Goal: Answer question/provide support: Answer question/provide support

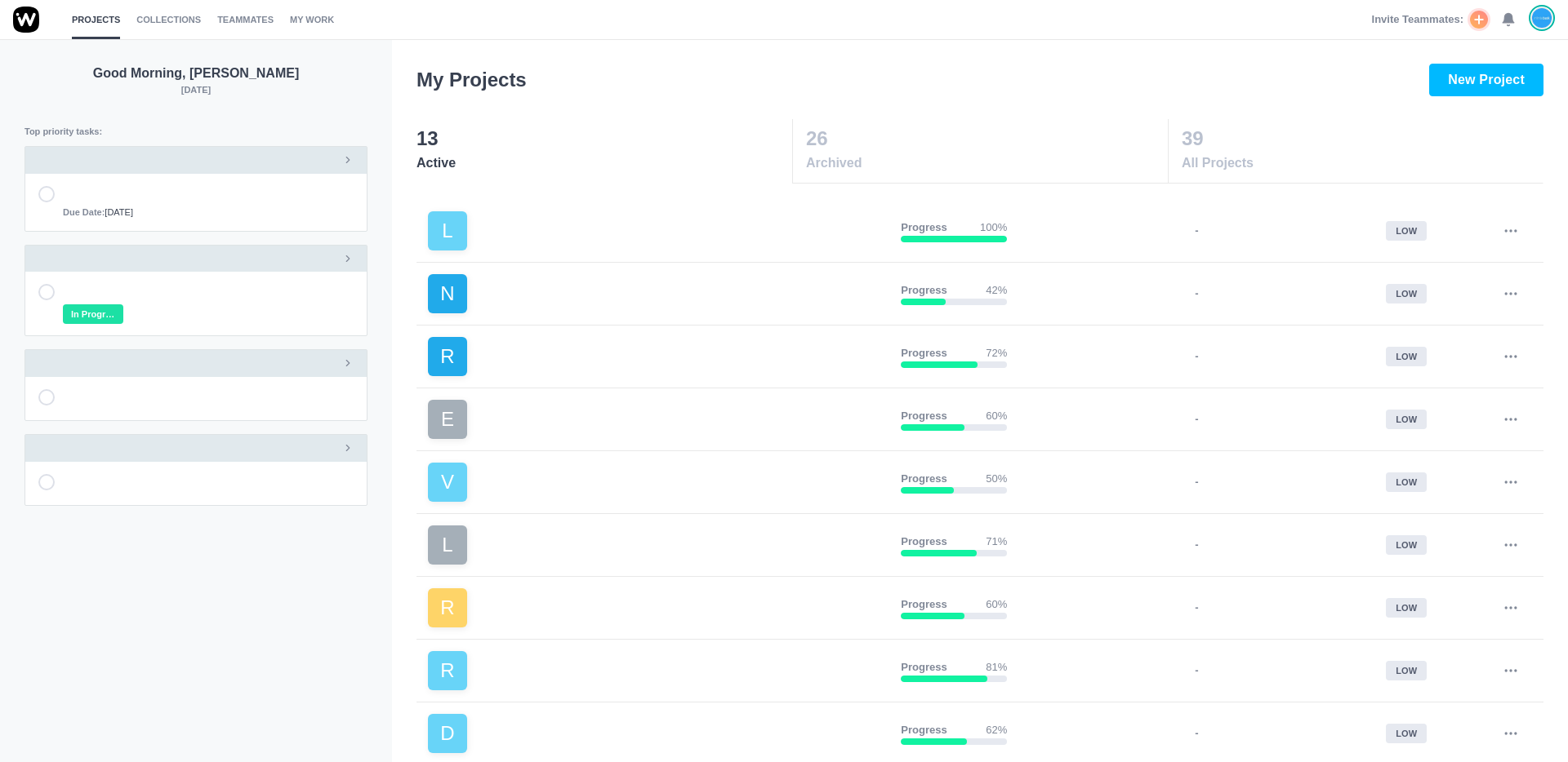
click at [1507, 23] on use at bounding box center [1509, 20] width 11 height 12
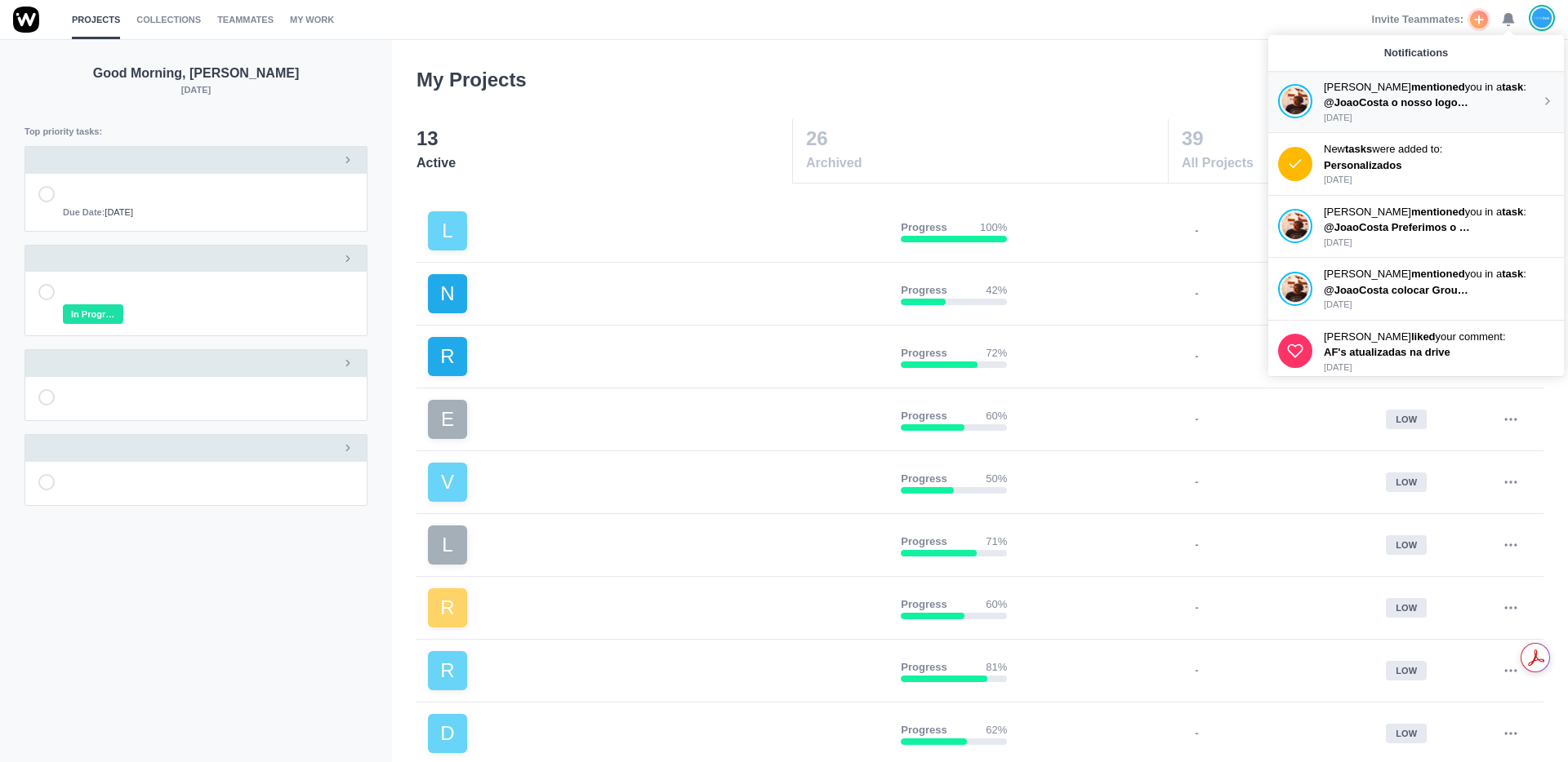
click at [1432, 117] on p "[DATE]" at bounding box center [1432, 118] width 217 height 14
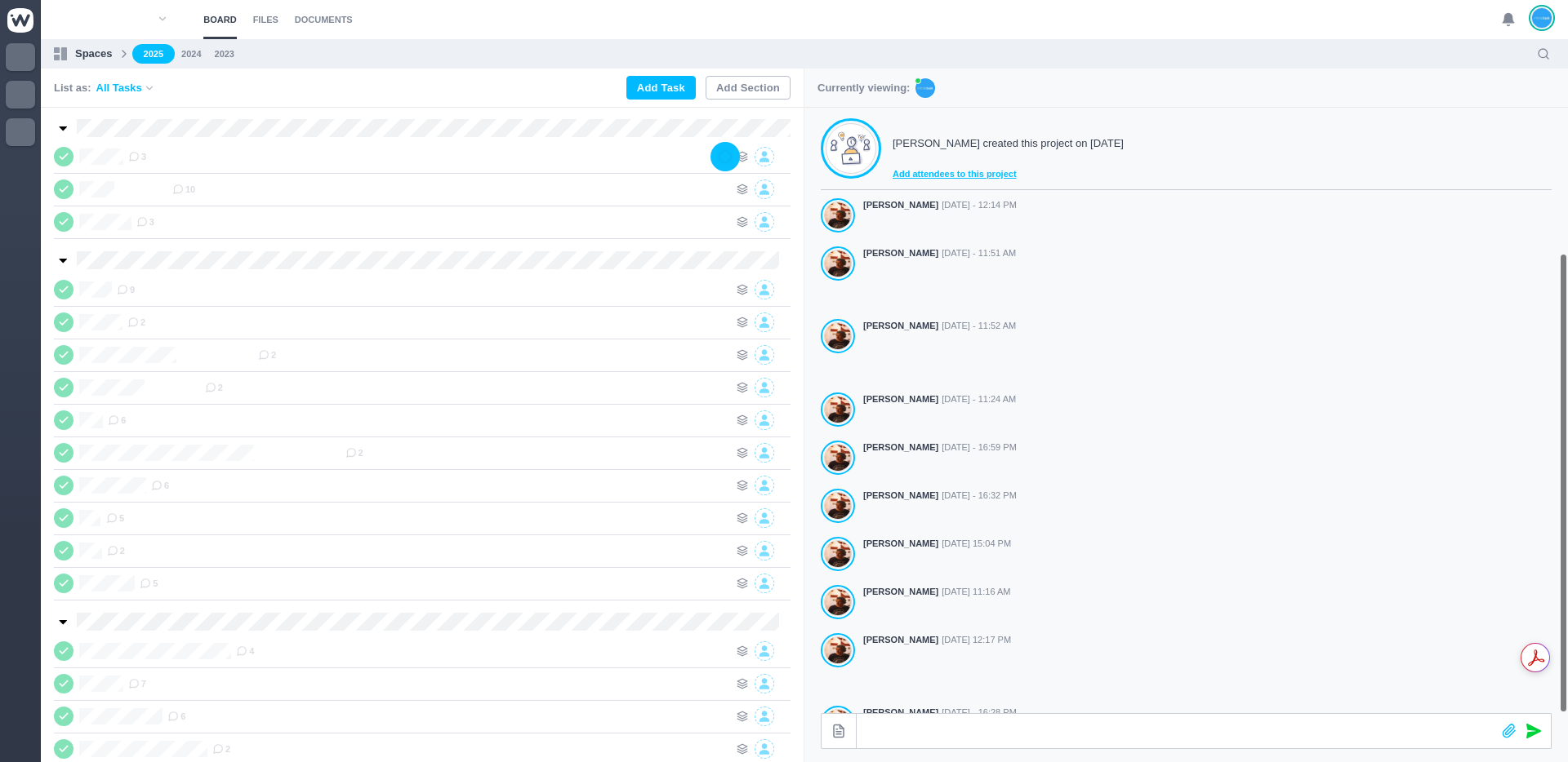
scroll to position [243, 0]
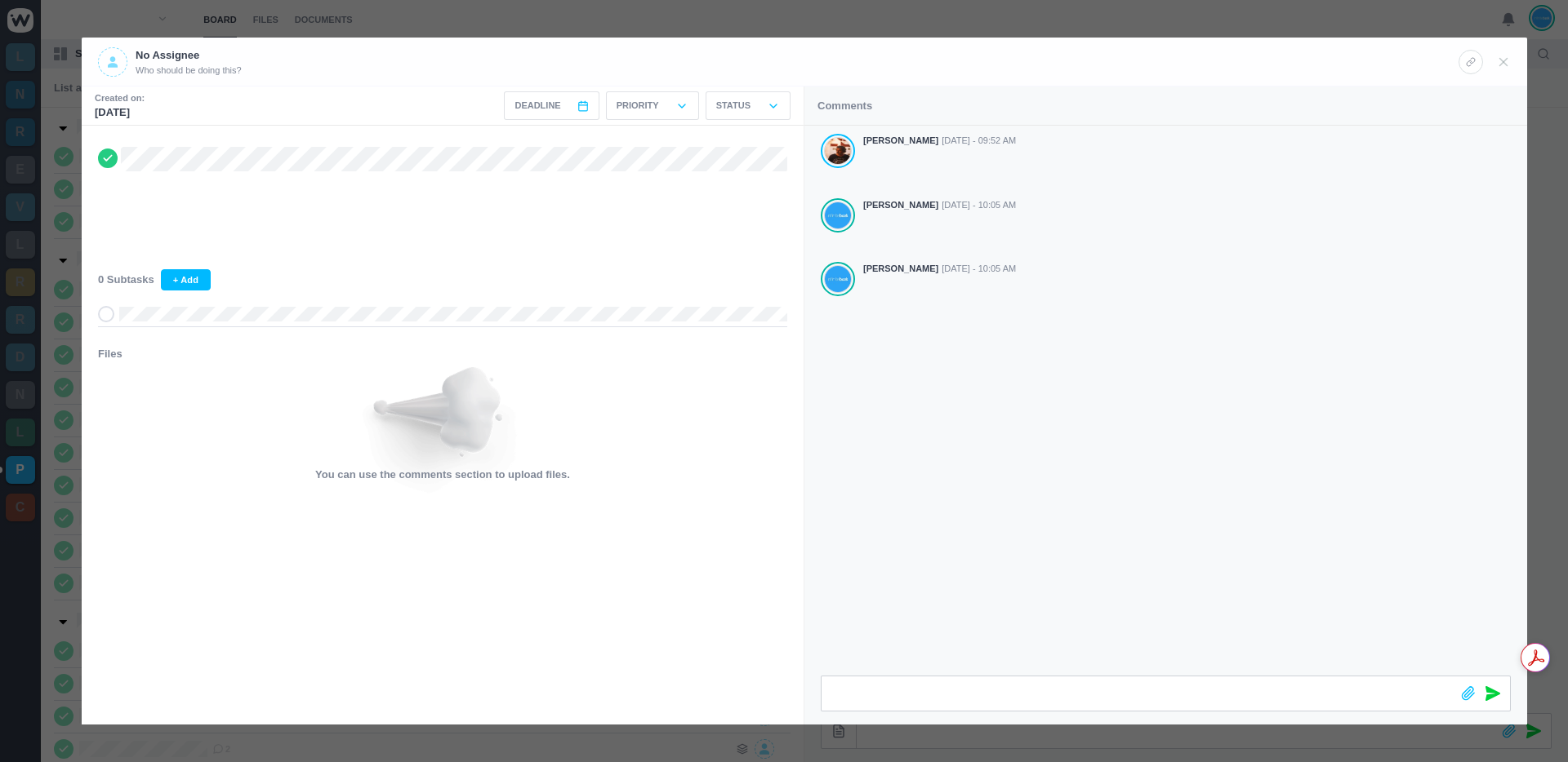
click at [1005, 455] on div "[PERSON_NAME] [DATE] - 09:52 AM [PERSON_NAME] [DATE] - 10:05 AM [PERSON_NAME] […" at bounding box center [1166, 400] width 723 height 550
click at [1074, 479] on div "[PERSON_NAME] [DATE] - 09:52 AM [PERSON_NAME] [DATE] - 10:05 AM [PERSON_NAME] […" at bounding box center [1166, 400] width 723 height 550
